Goal: Check status: Check status

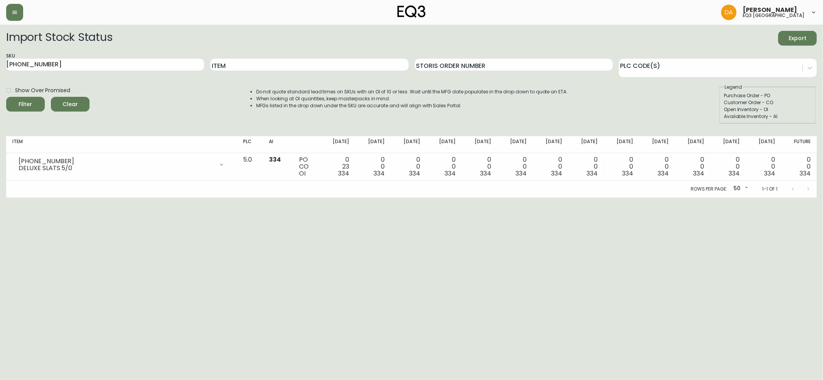
drag, startPoint x: 0, startPoint y: 0, endPoint x: 71, endPoint y: 106, distance: 127.5
click at [71, 107] on span "Clear" at bounding box center [70, 105] width 26 height 10
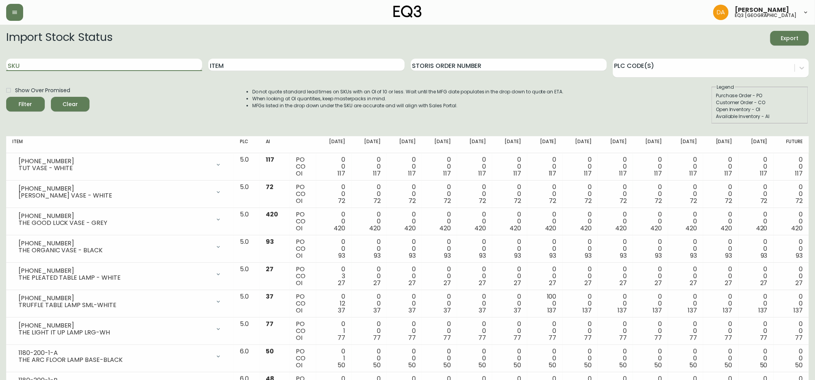
click at [33, 66] on input "SKU" at bounding box center [104, 65] width 196 height 12
paste input "3020-284-57-A"
type input "3020-284-57-A"
click at [27, 102] on icon "submit" at bounding box center [23, 104] width 8 height 8
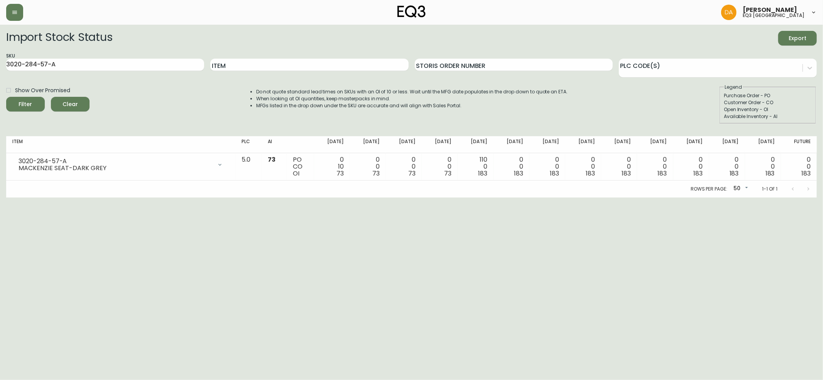
click at [71, 106] on span "Clear" at bounding box center [70, 105] width 26 height 10
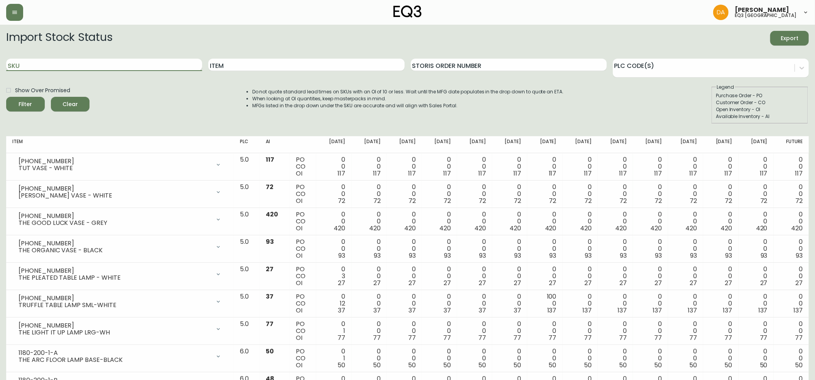
click at [19, 64] on input "SKU" at bounding box center [104, 65] width 196 height 12
paste input "3020-282-4-B"
type input "3020-282-4-B"
click at [30, 106] on div "Filter" at bounding box center [26, 105] width 14 height 10
